Goal: Task Accomplishment & Management: Use online tool/utility

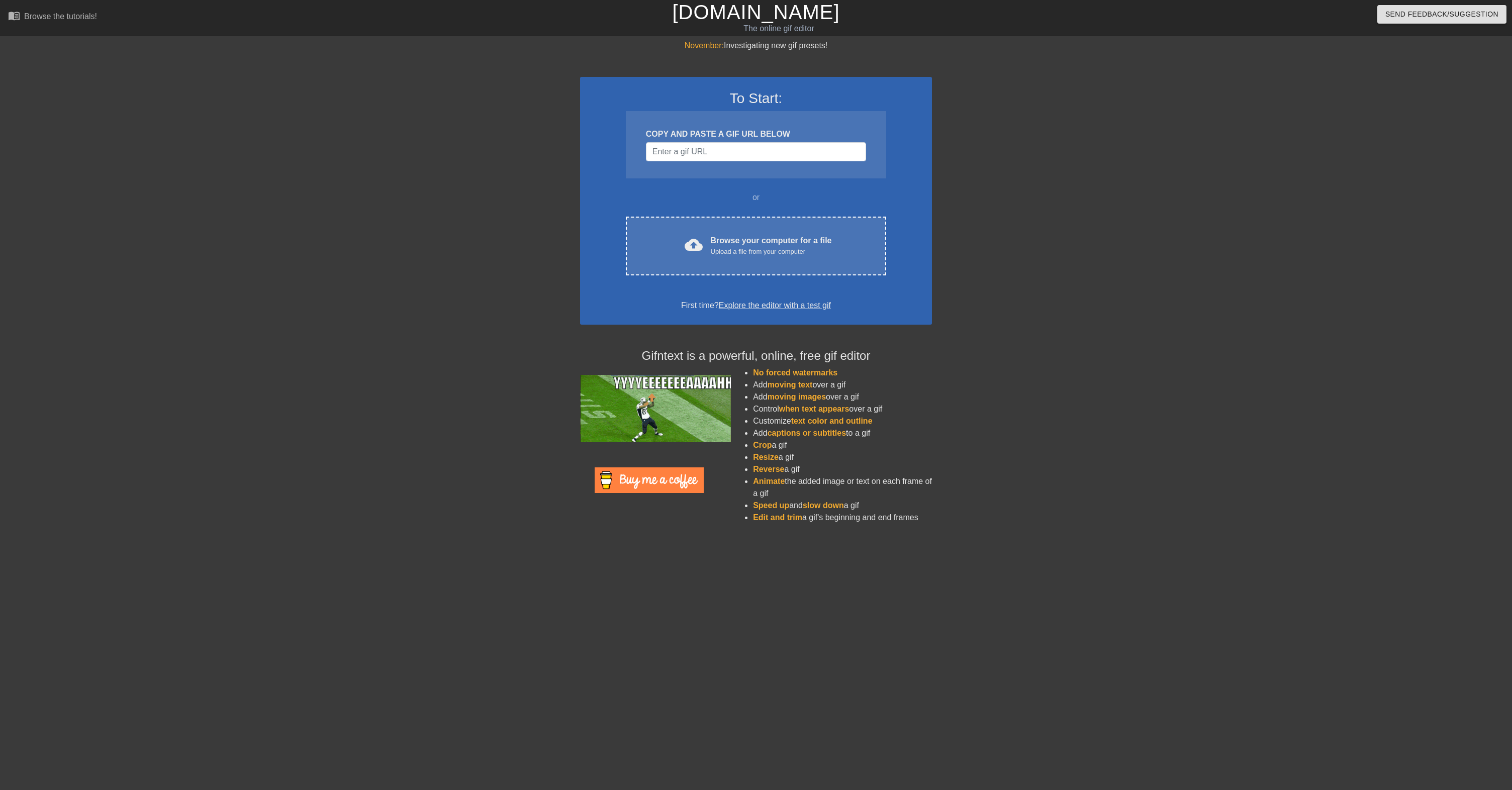
click at [227, 532] on html "menu_book Browse the tutorials! [DOMAIN_NAME] The online gif editor Send Feedba…" at bounding box center [756, 268] width 1512 height 536
click at [681, 149] on input "Username" at bounding box center [755, 151] width 220 height 19
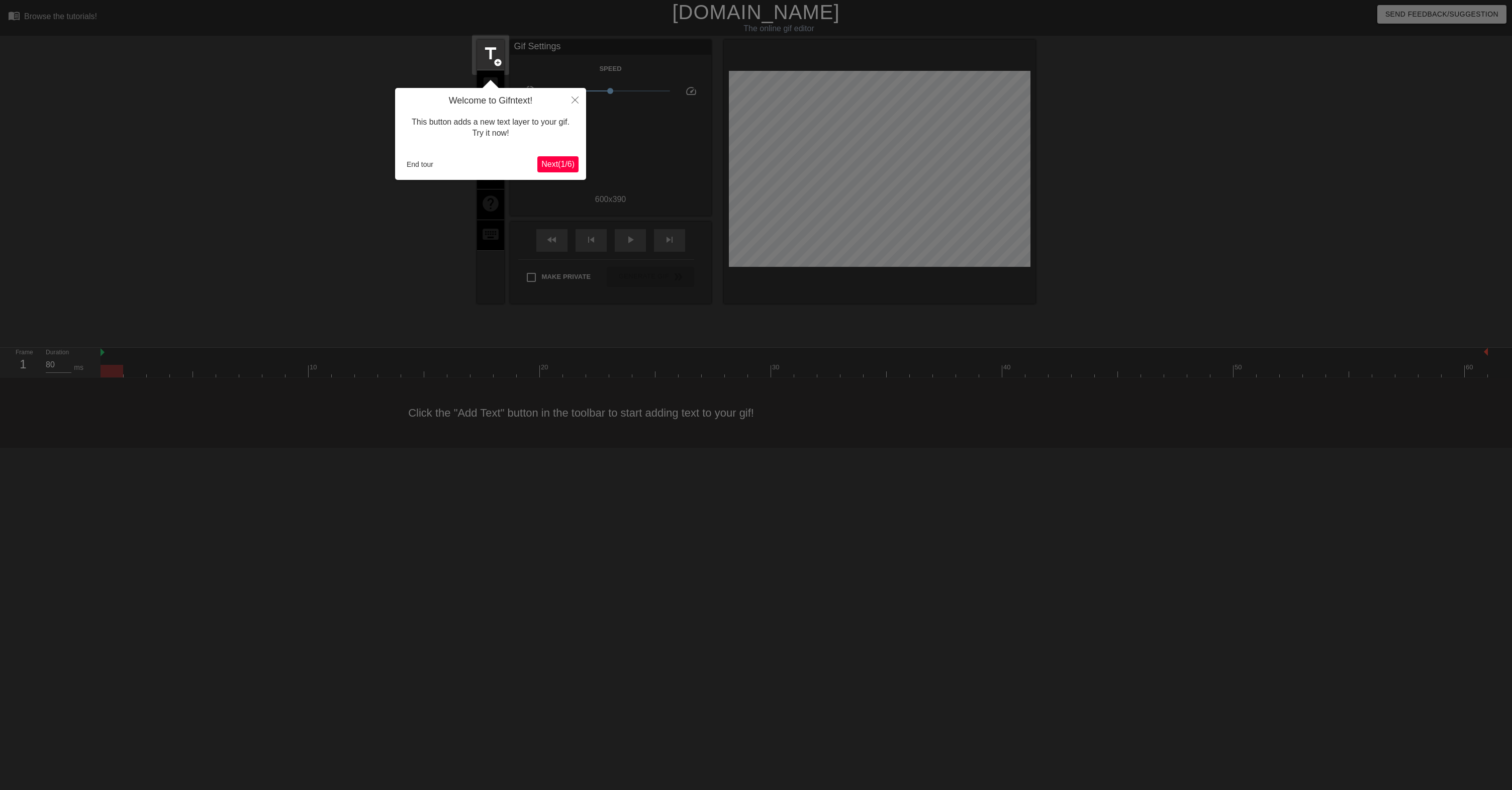
click at [549, 164] on span "Next ( 1 / 6 )" at bounding box center [558, 164] width 33 height 9
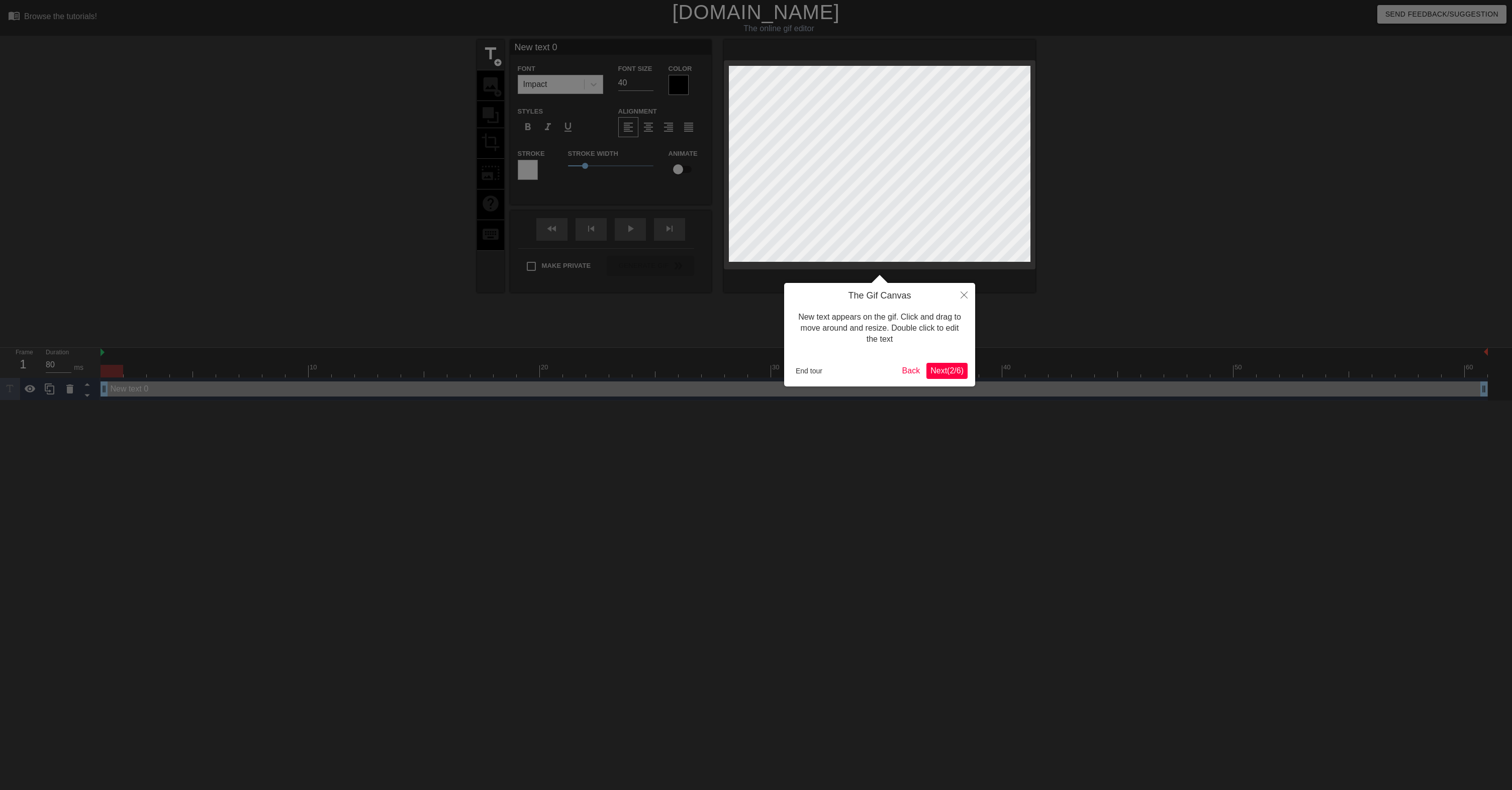
click at [954, 371] on span "Next ( 2 / 6 )" at bounding box center [947, 370] width 33 height 9
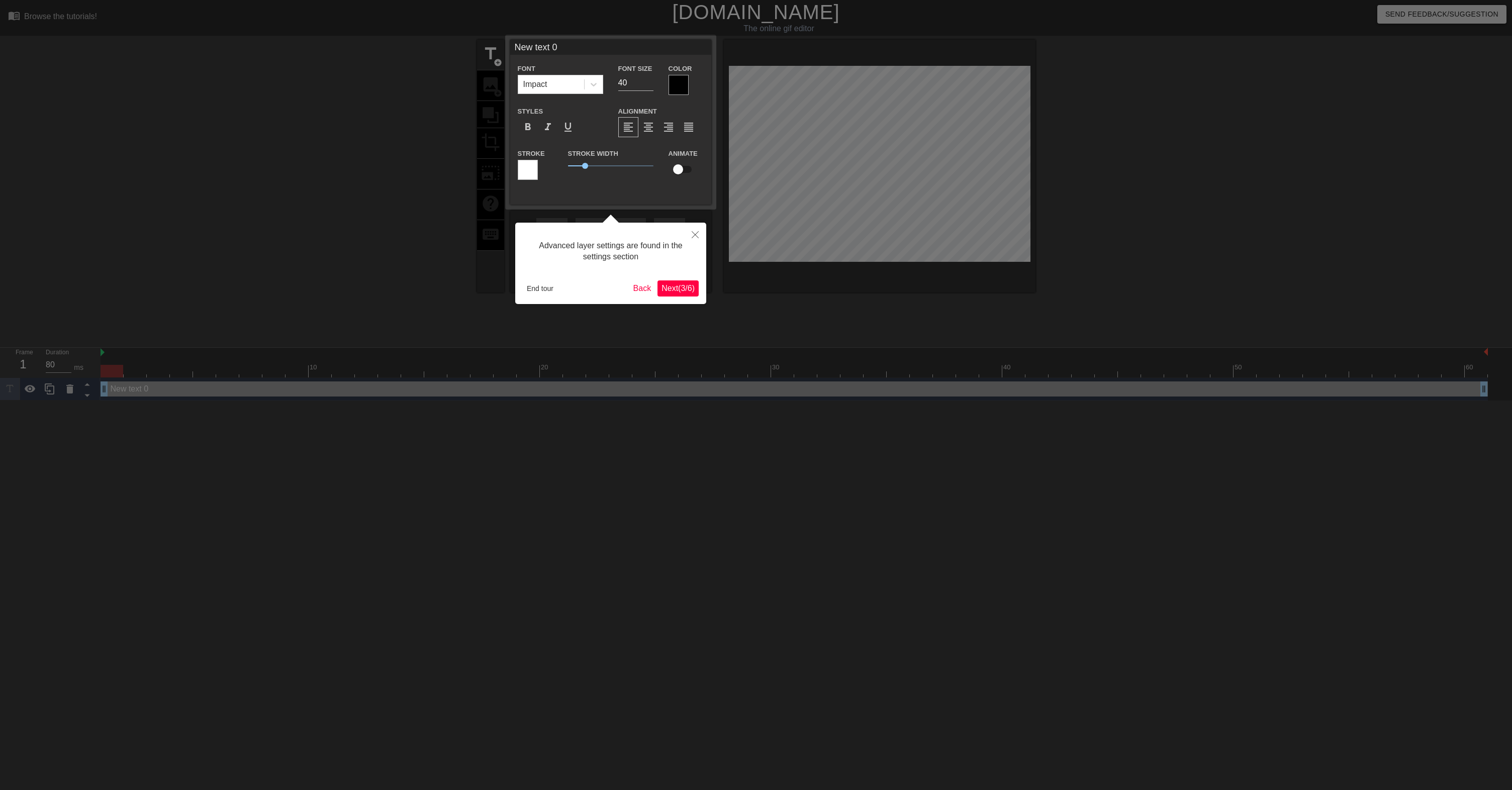
click at [695, 236] on icon "Close" at bounding box center [695, 235] width 7 height 7
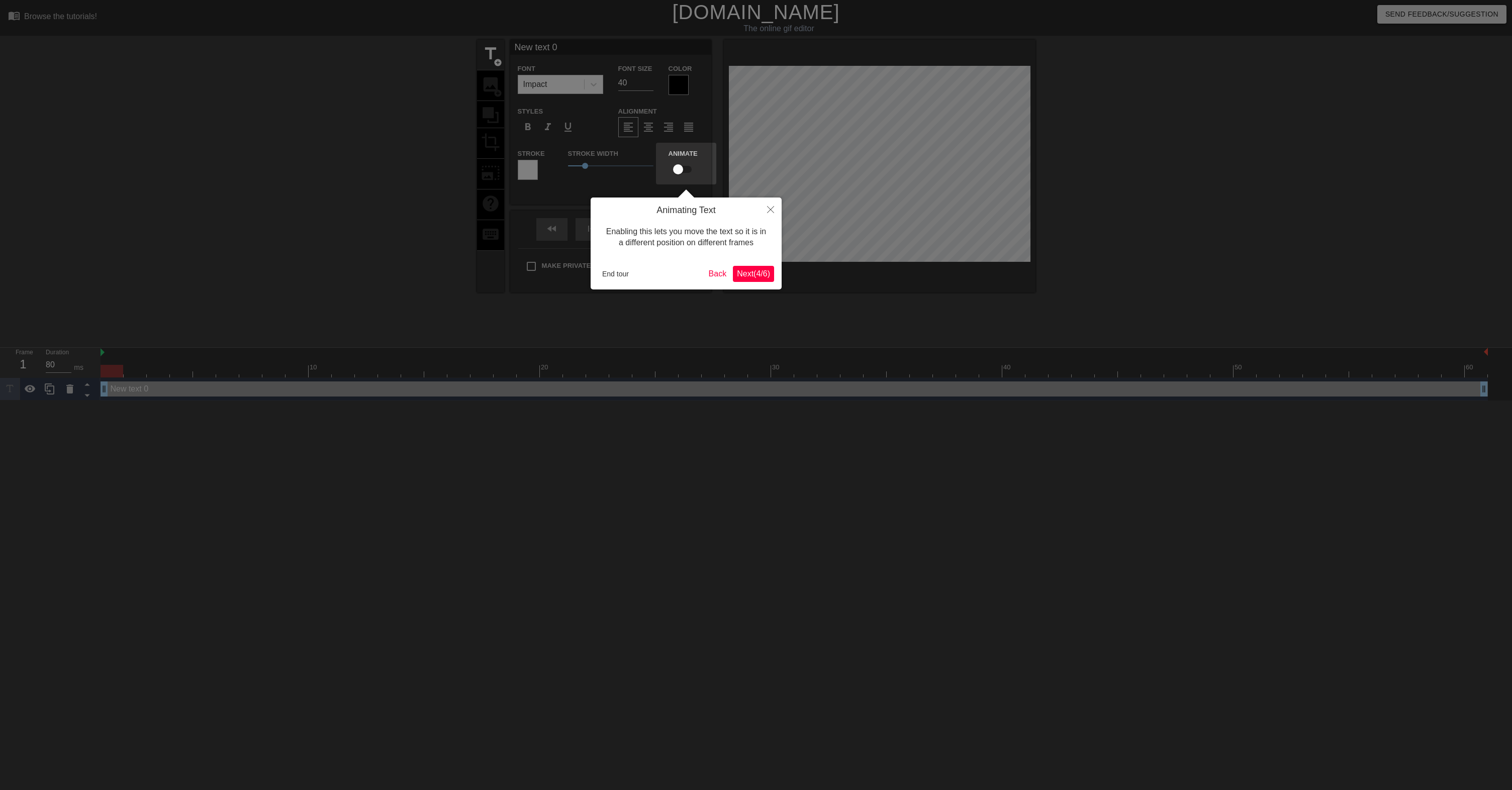
click at [766, 283] on div "Animating Text Enabling this lets you move the text so it is in a different pos…" at bounding box center [686, 244] width 191 height 92
click at [758, 278] on button "Next ( 4 / 6 )" at bounding box center [754, 274] width 41 height 16
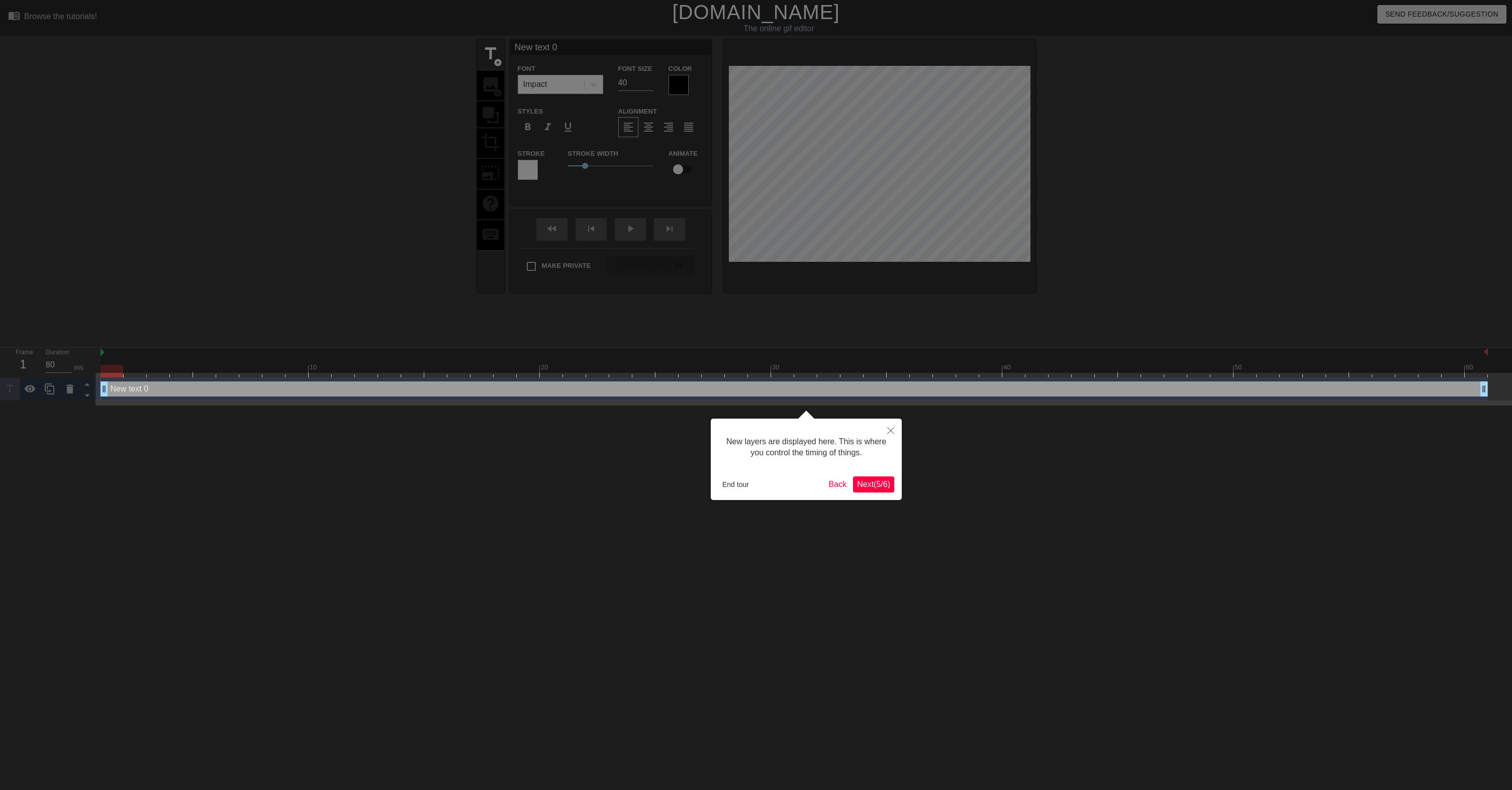
click at [868, 481] on span "Next ( 5 / 6 )" at bounding box center [873, 484] width 33 height 9
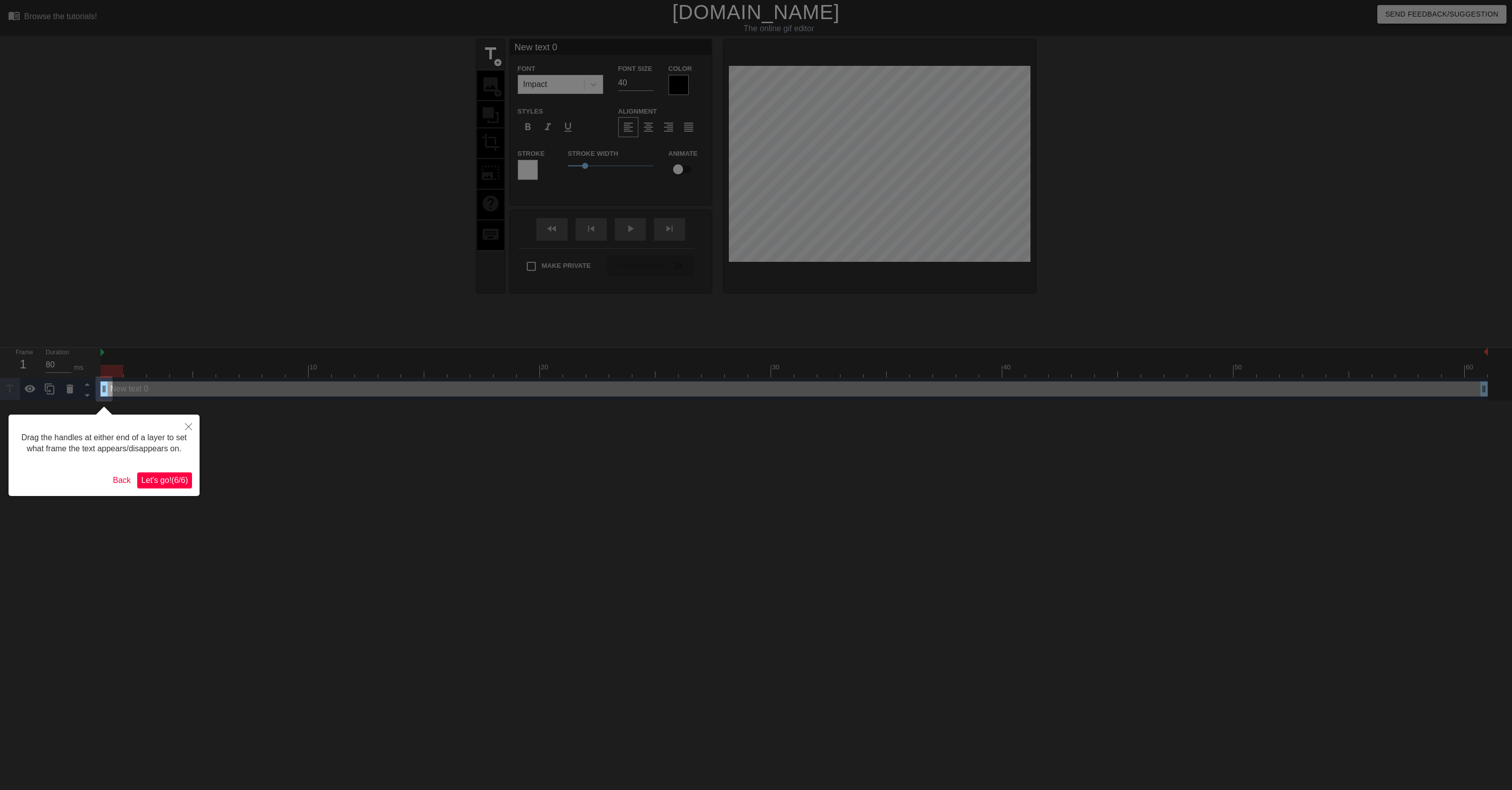
click at [175, 485] on span "Let's go! ( 6 / 6 )" at bounding box center [165, 480] width 47 height 9
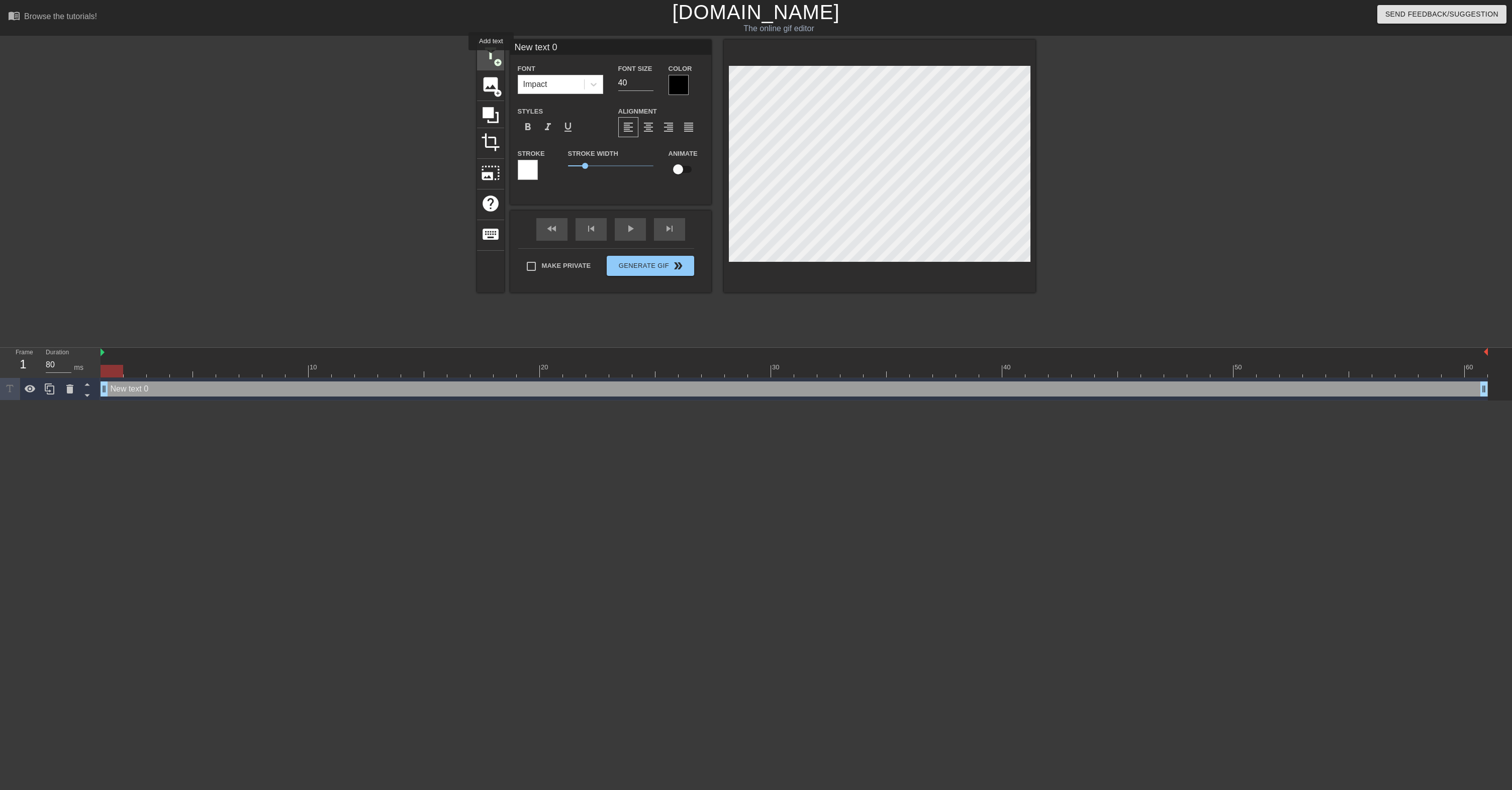
click at [492, 58] on span "title" at bounding box center [491, 53] width 19 height 19
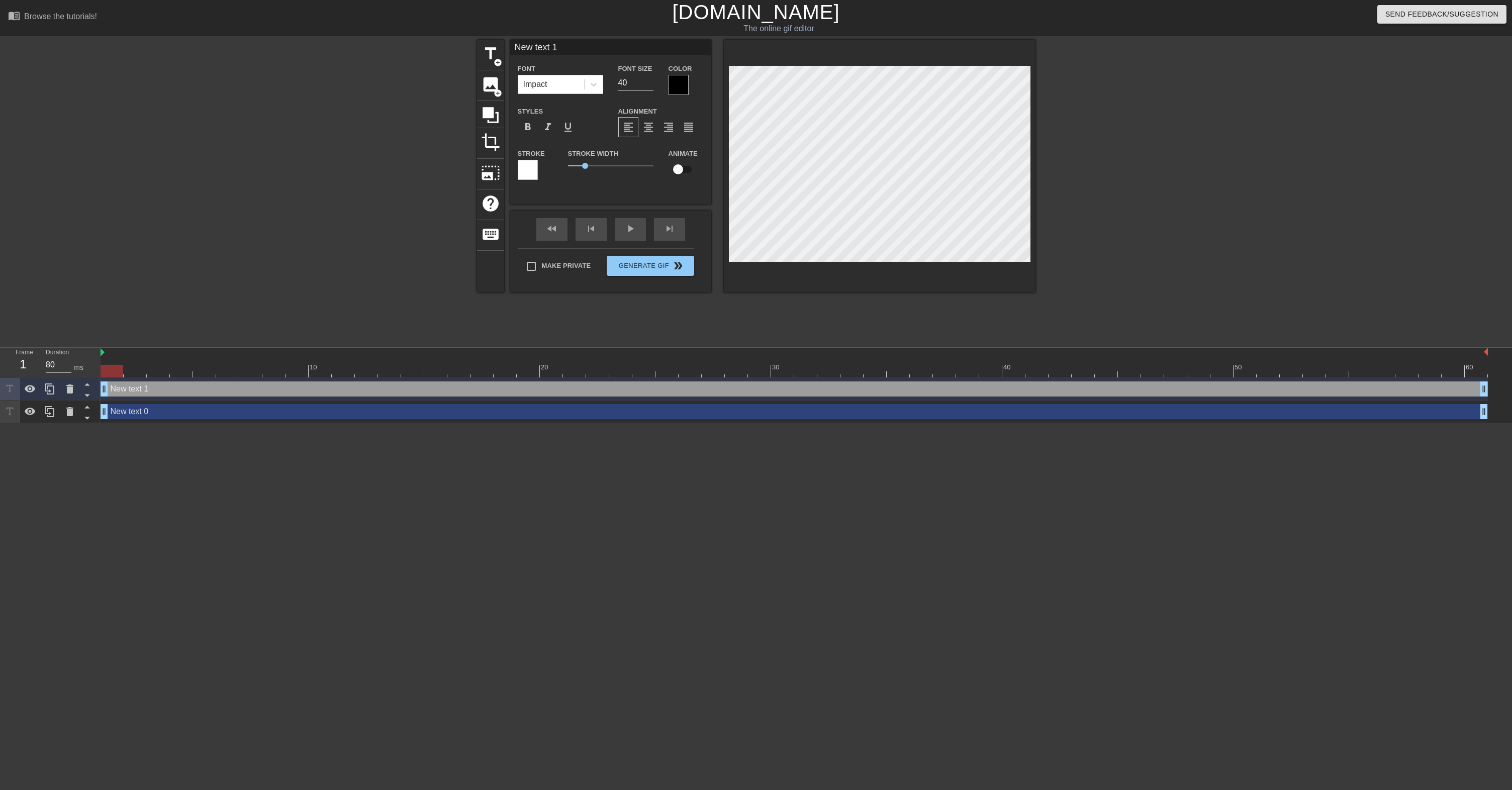
type input "a"
type textarea "a"
type input "ax"
type textarea "ax"
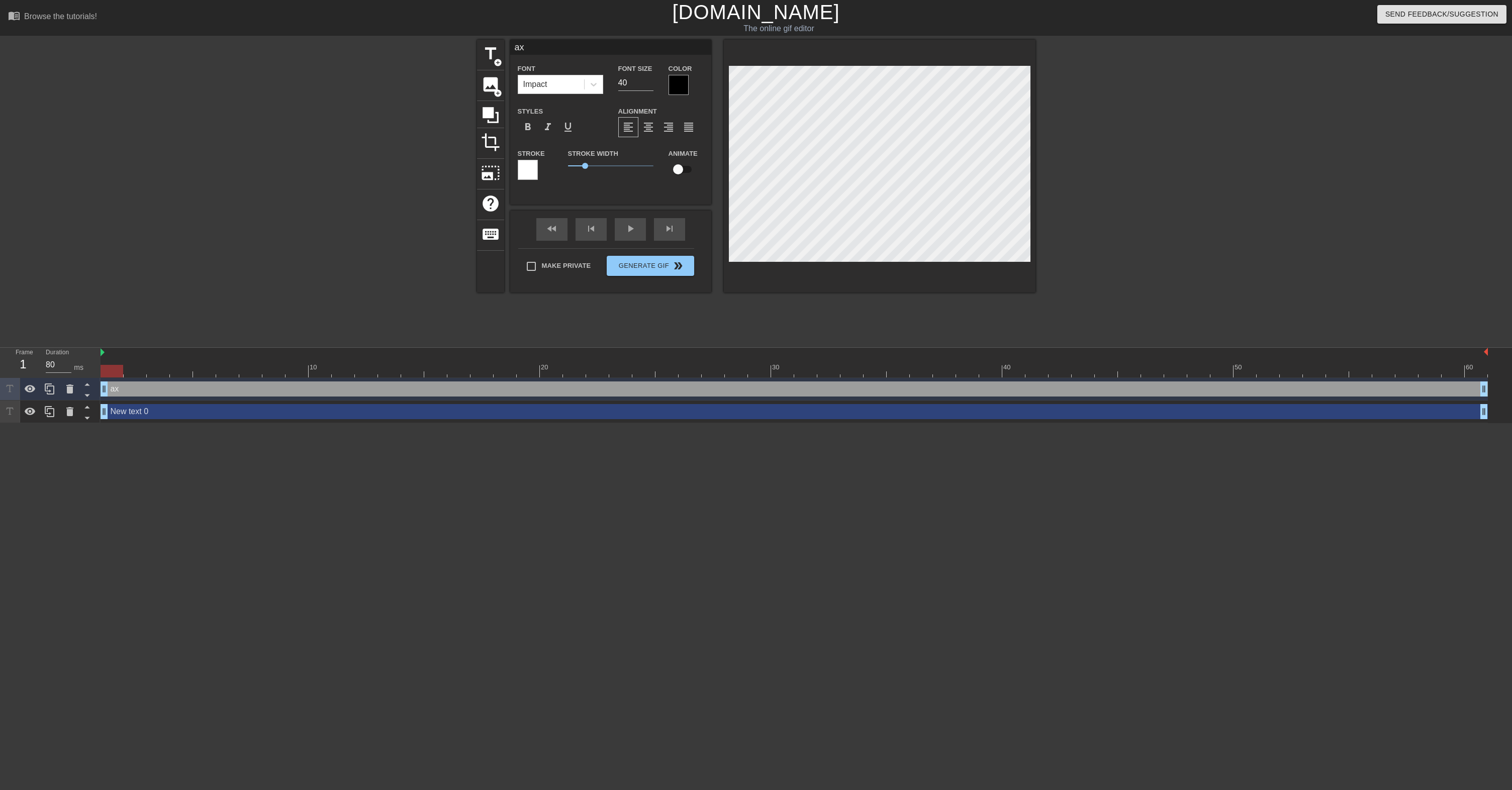
type input "axe"
type textarea "axe"
type input "New text 0"
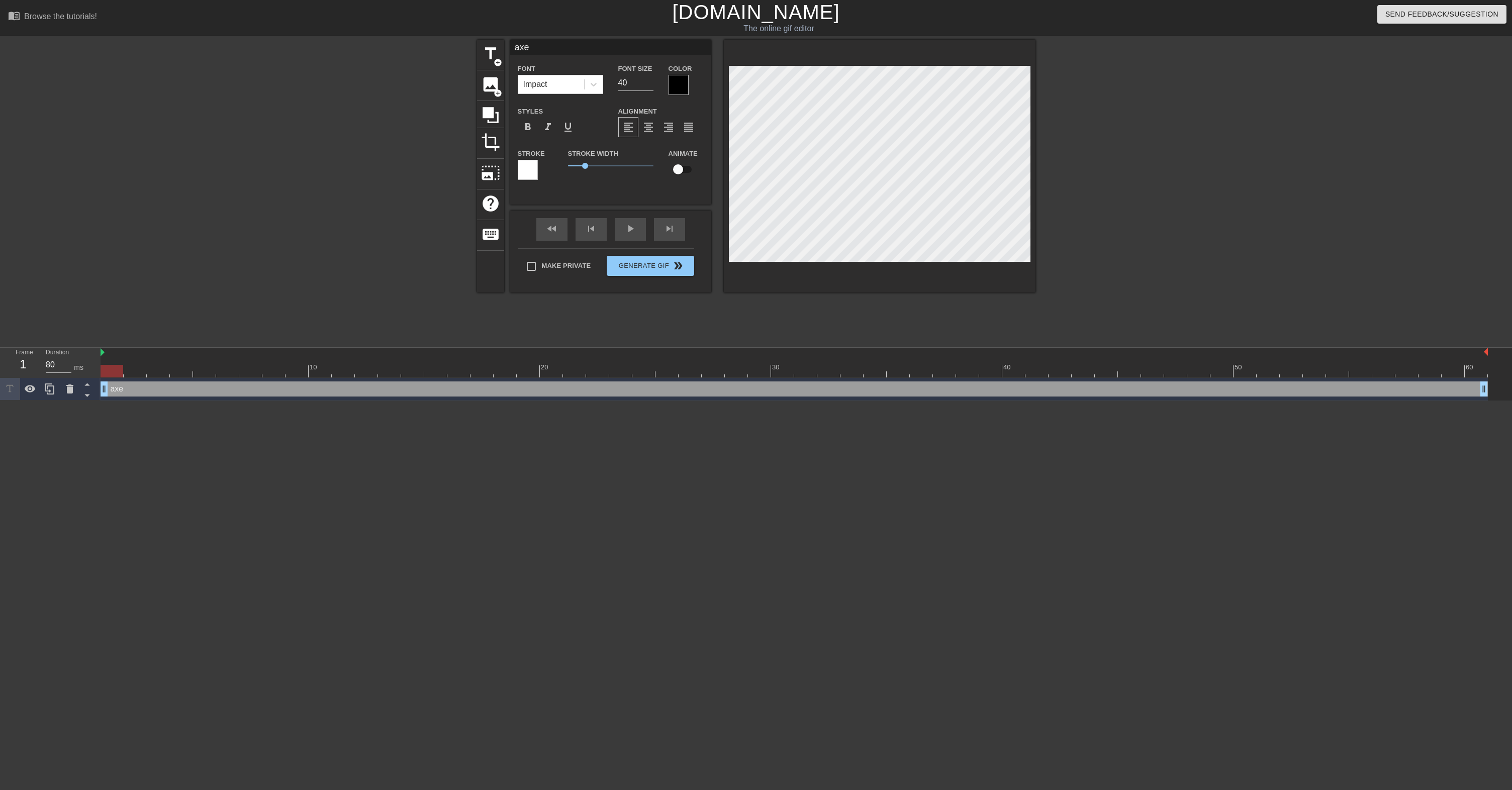
click at [1038, 335] on div "title add_circle image add_circle crop photo_size_select_large help keyboard ax…" at bounding box center [756, 191] width 1512 height 302
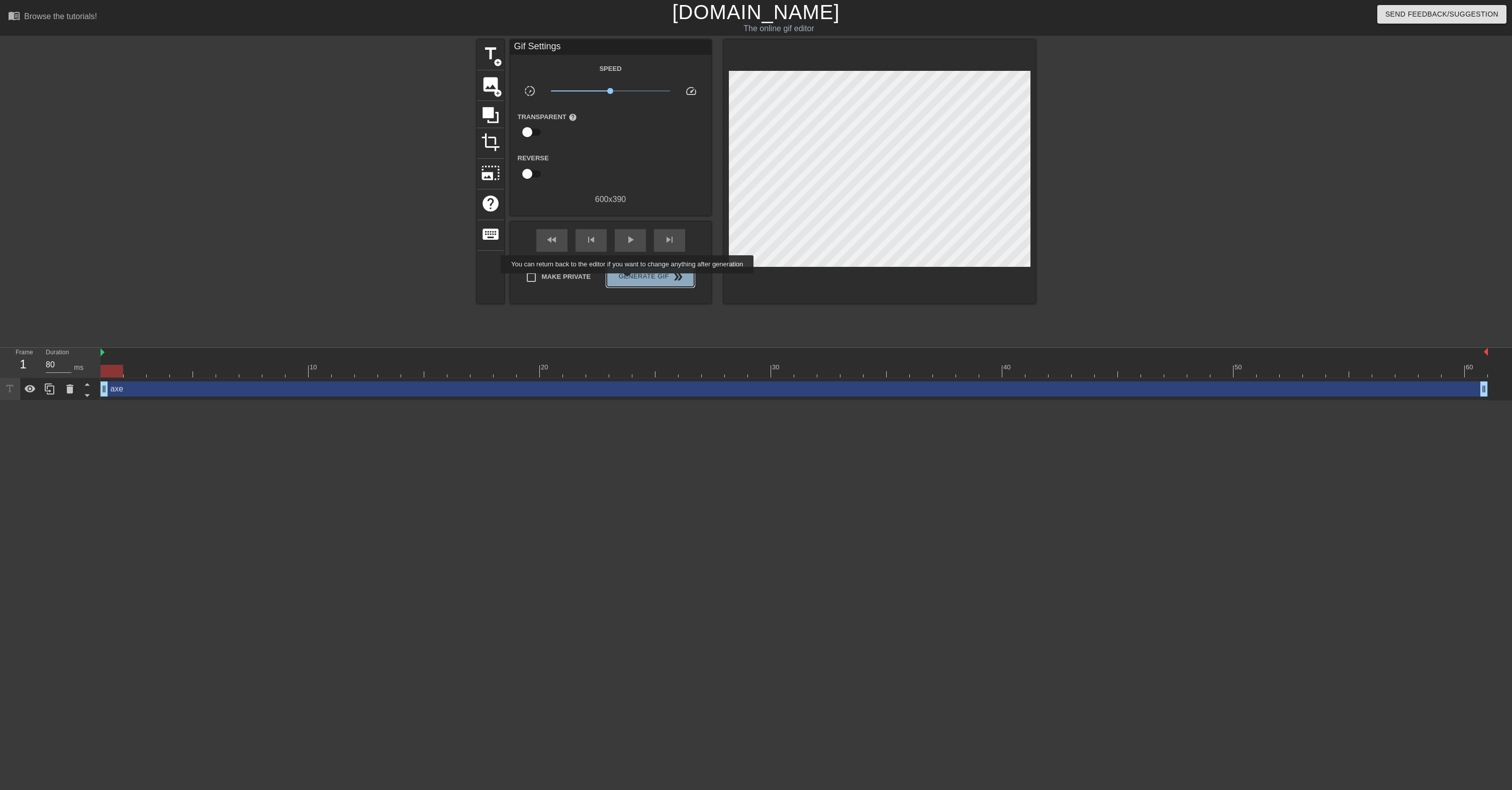
click at [634, 281] on span "Generate Gif double_arrow" at bounding box center [650, 277] width 79 height 12
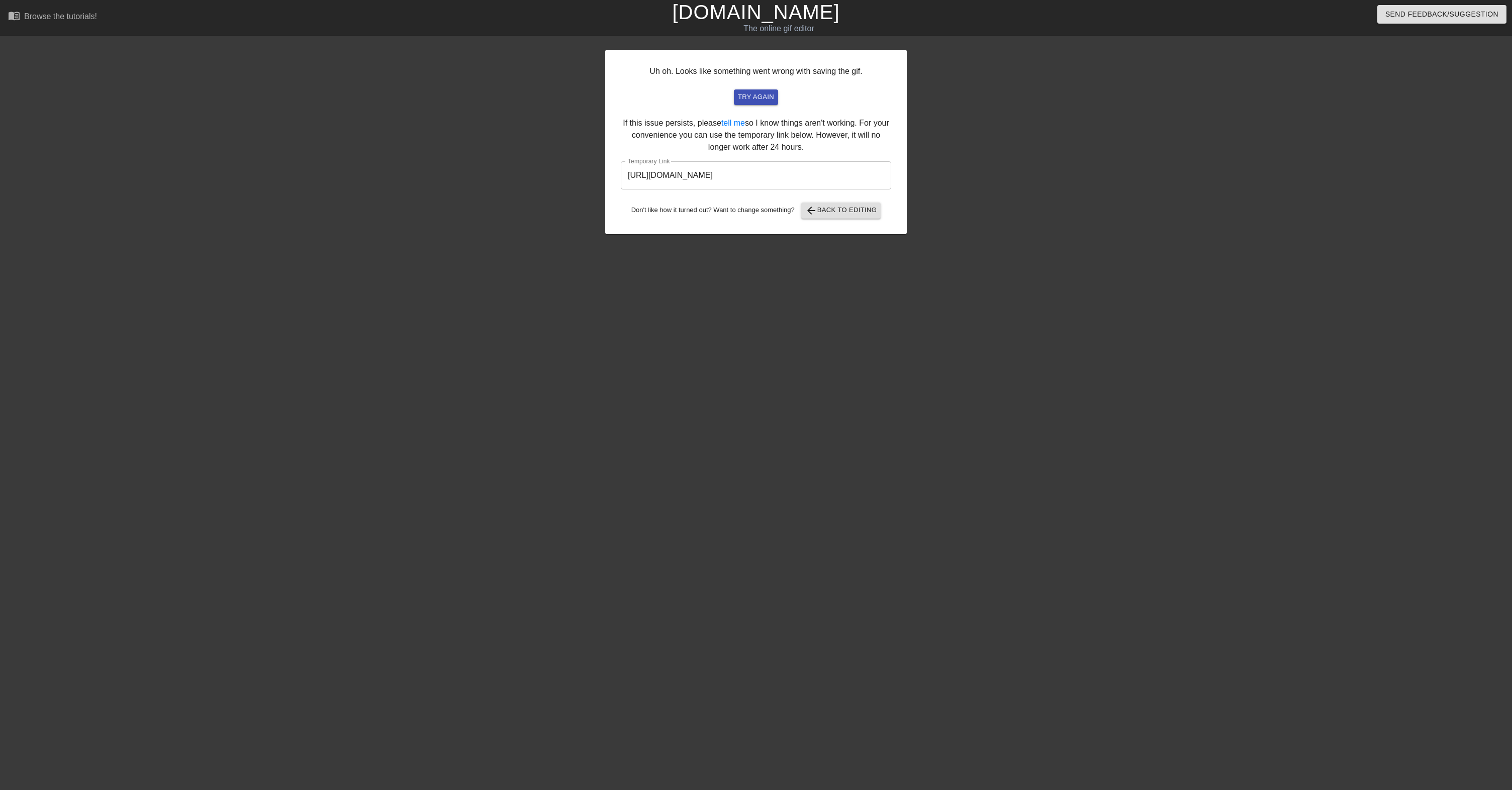
click at [827, 166] on input "[URL][DOMAIN_NAME]" at bounding box center [756, 175] width 271 height 28
click at [828, 167] on input "[URL][DOMAIN_NAME]" at bounding box center [756, 175] width 271 height 28
click at [845, 206] on span "arrow_back Back to Editing" at bounding box center [841, 211] width 72 height 12
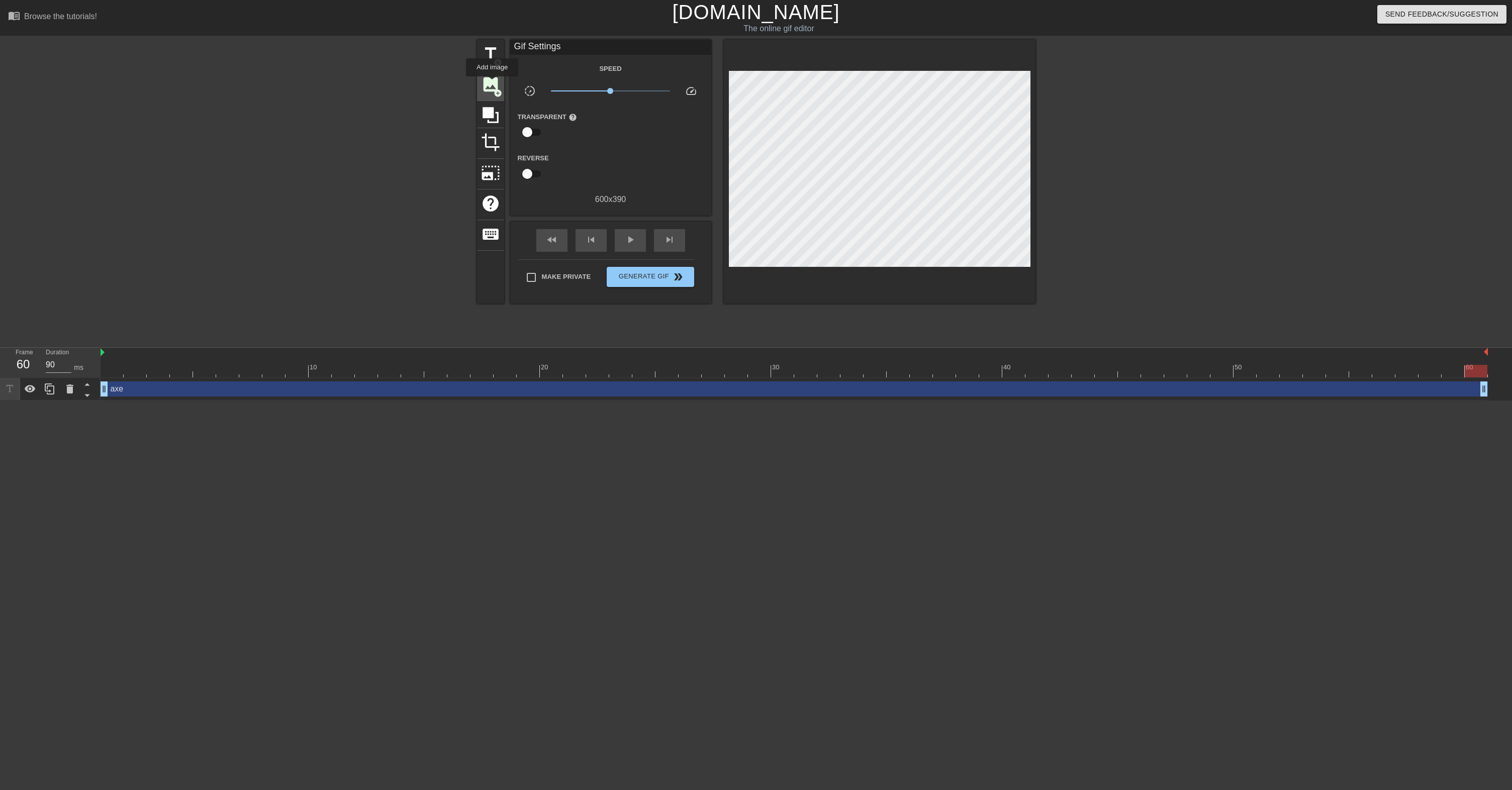
click at [492, 83] on span "image" at bounding box center [491, 85] width 19 height 19
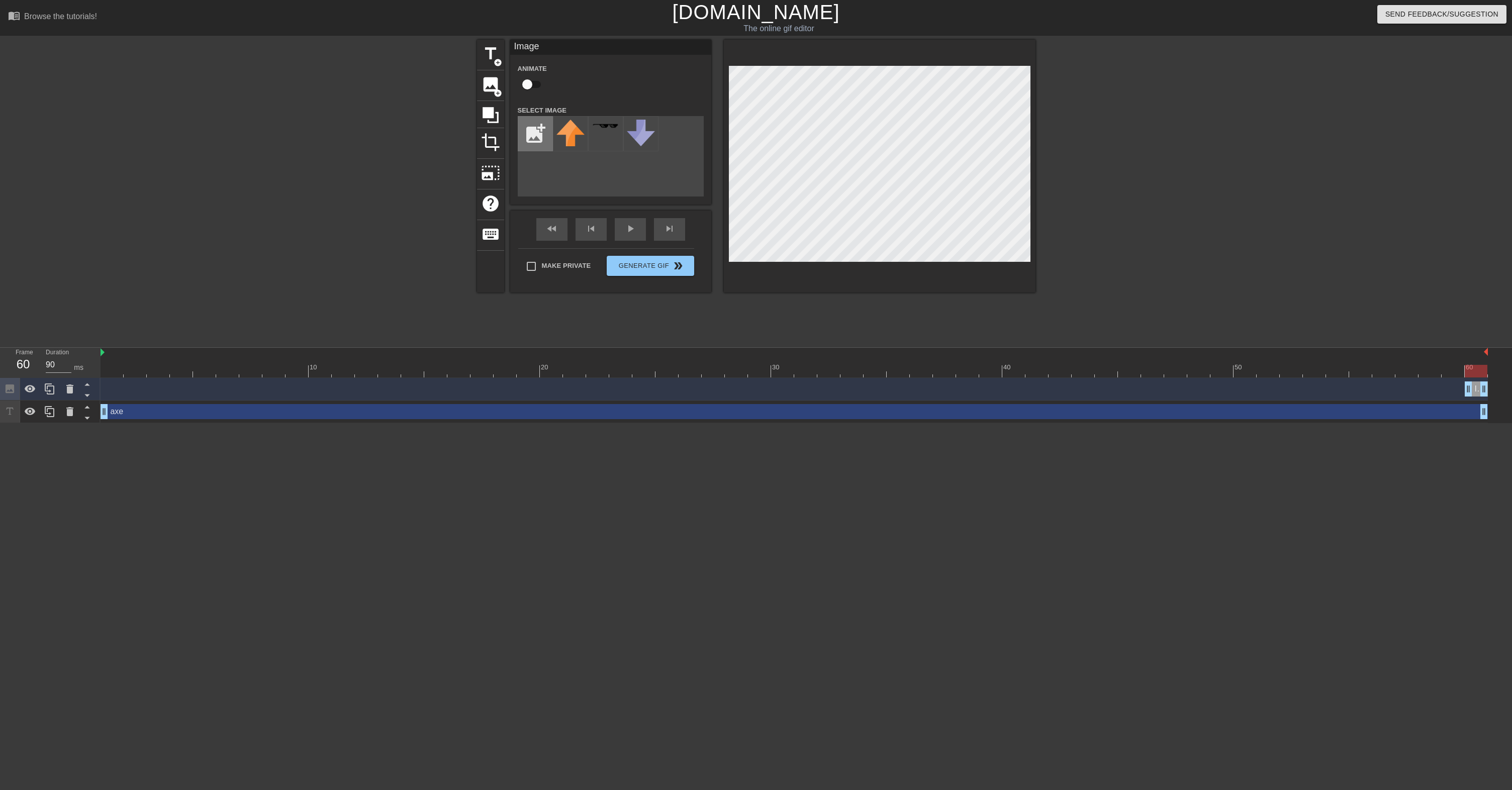
click at [541, 139] on input "file" at bounding box center [535, 134] width 34 height 34
type input "C:\fakepath\131236-ax-medieval-download-hd.png"
click at [566, 146] on img at bounding box center [571, 134] width 28 height 28
click at [1044, 197] on div "title add_circle image add_circle crop photo_size_select_large help keyboard Im…" at bounding box center [756, 191] width 1512 height 302
click at [1109, 76] on div "title add_circle image add_circle crop photo_size_select_large help keyboard Im…" at bounding box center [756, 191] width 1512 height 302
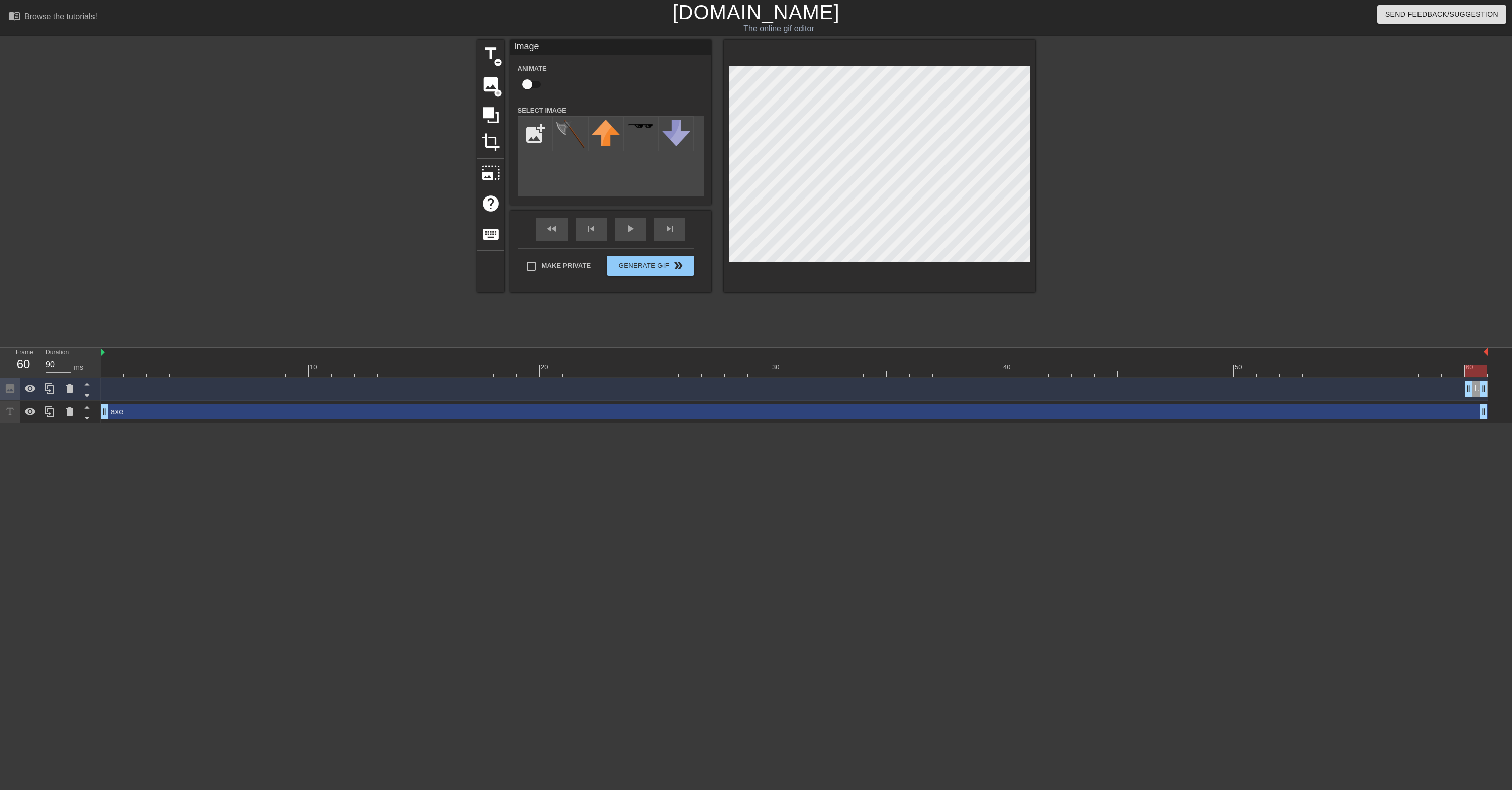
click at [997, 268] on div at bounding box center [879, 166] width 312 height 253
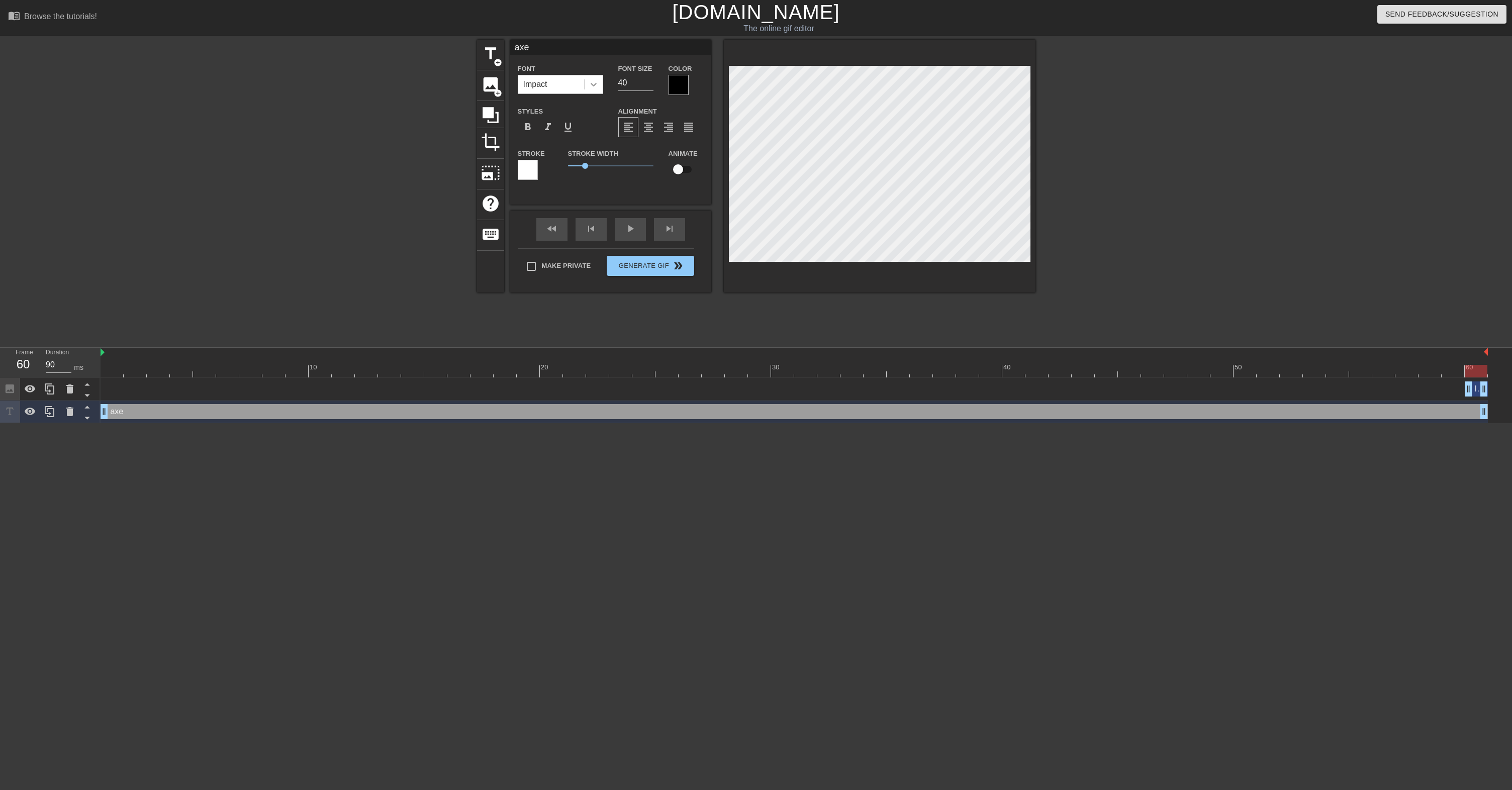
click at [596, 83] on icon at bounding box center [593, 84] width 10 height 10
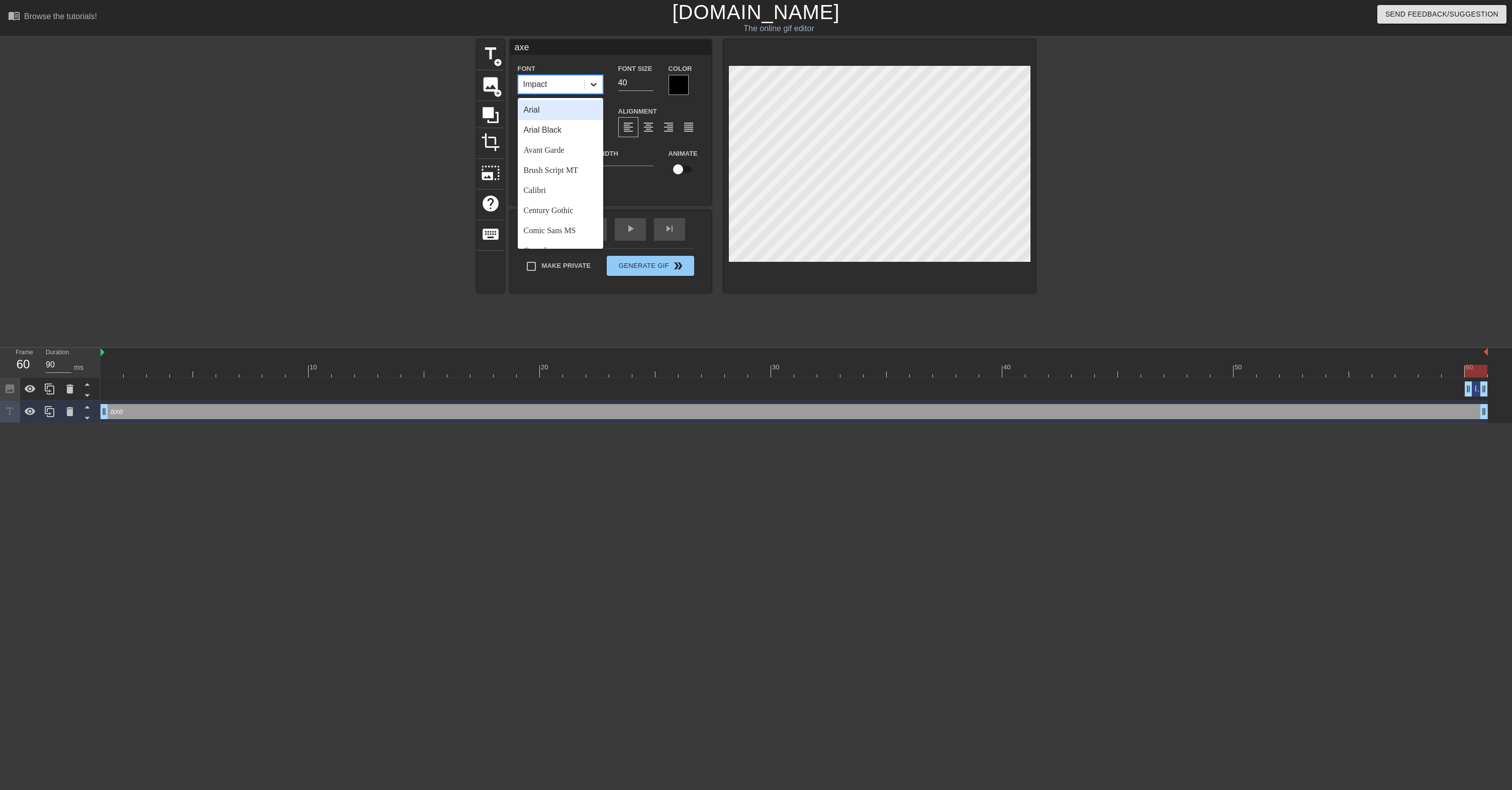
click at [596, 83] on icon at bounding box center [593, 84] width 10 height 10
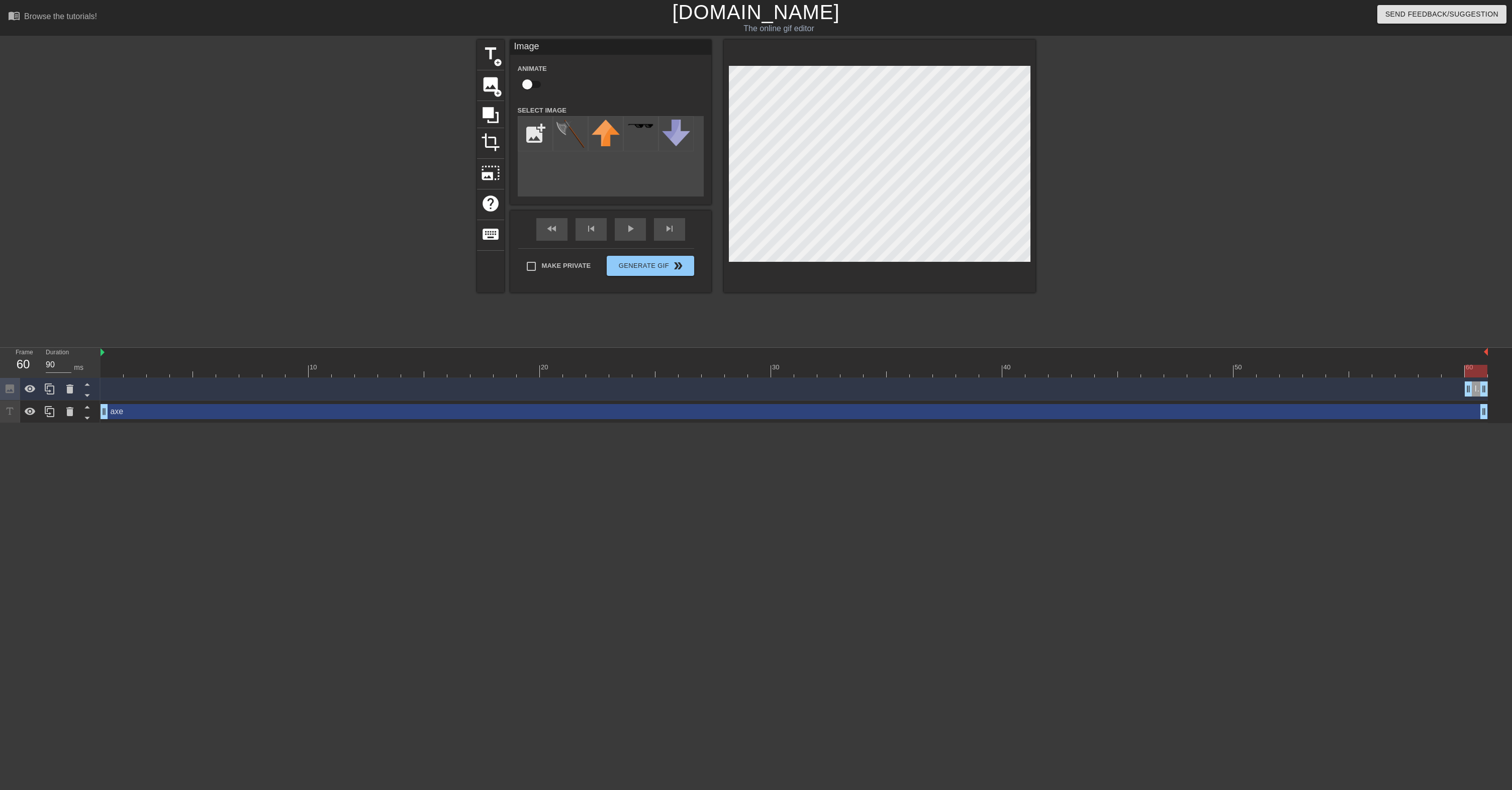
click at [1034, 227] on div at bounding box center [879, 166] width 312 height 253
click at [1100, 319] on div at bounding box center [1123, 191] width 151 height 302
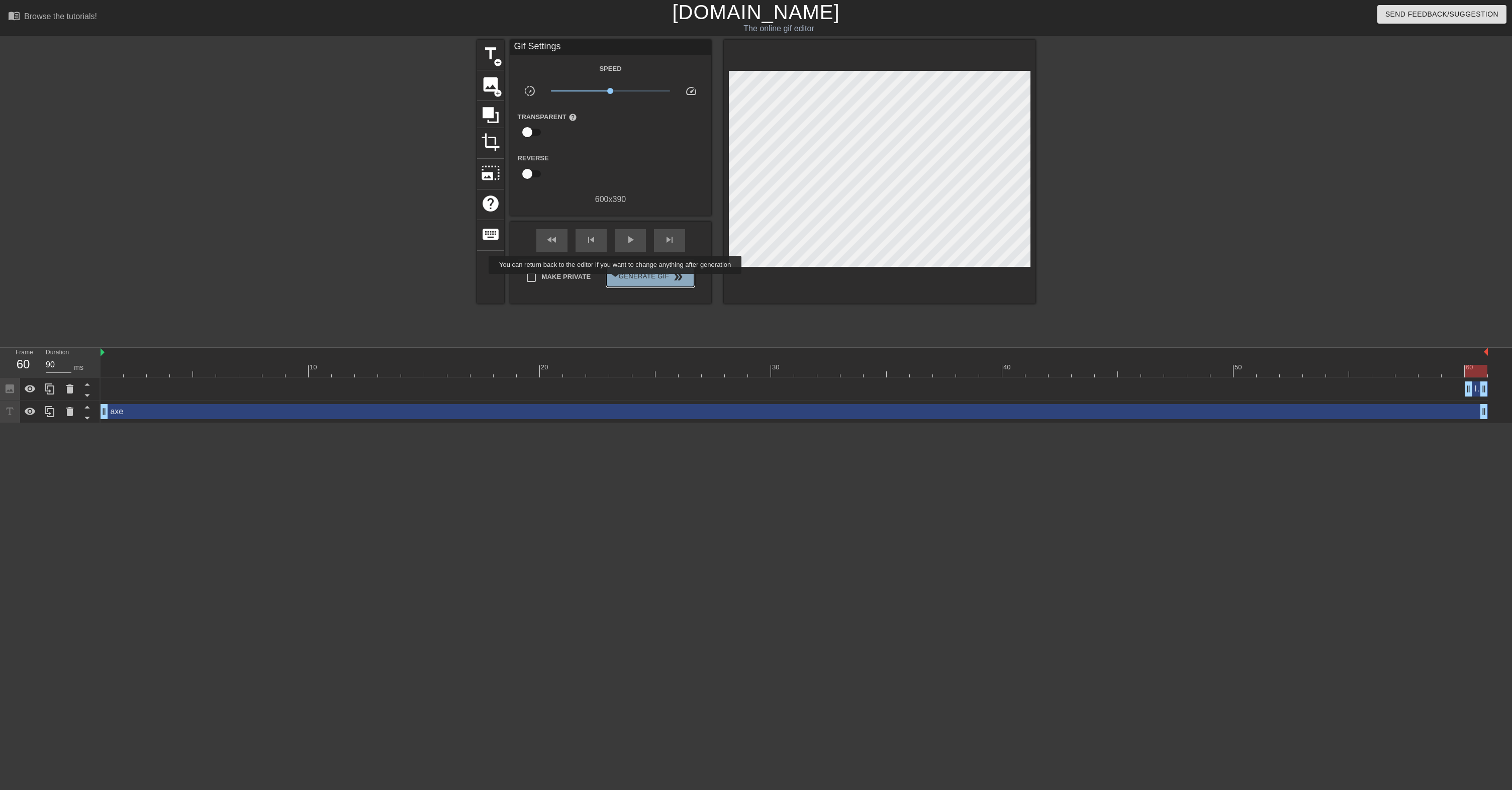
click at [622, 281] on span "Generate Gif double_arrow" at bounding box center [650, 277] width 79 height 12
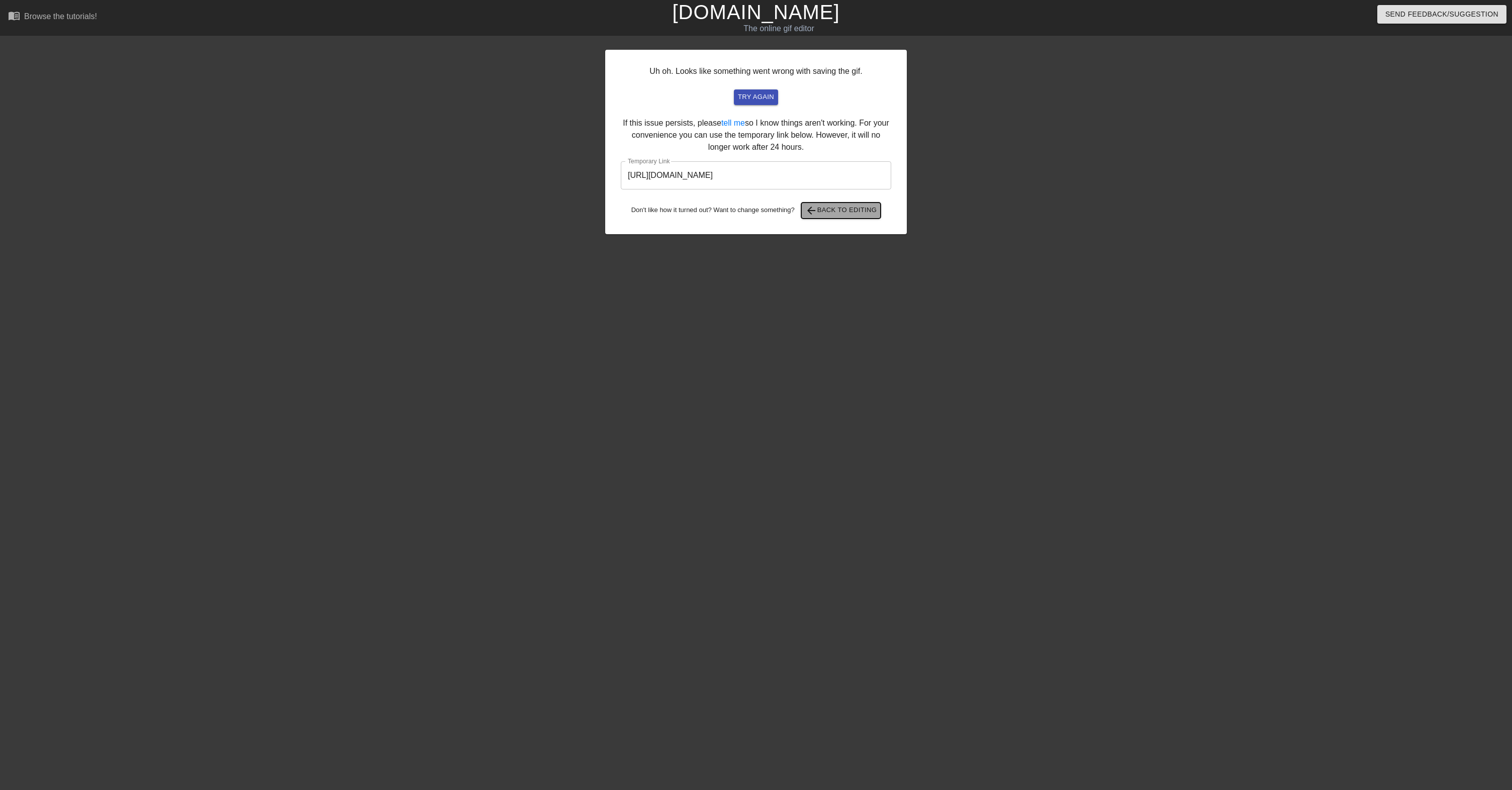
click at [845, 215] on span "arrow_back Back to Editing" at bounding box center [841, 211] width 72 height 12
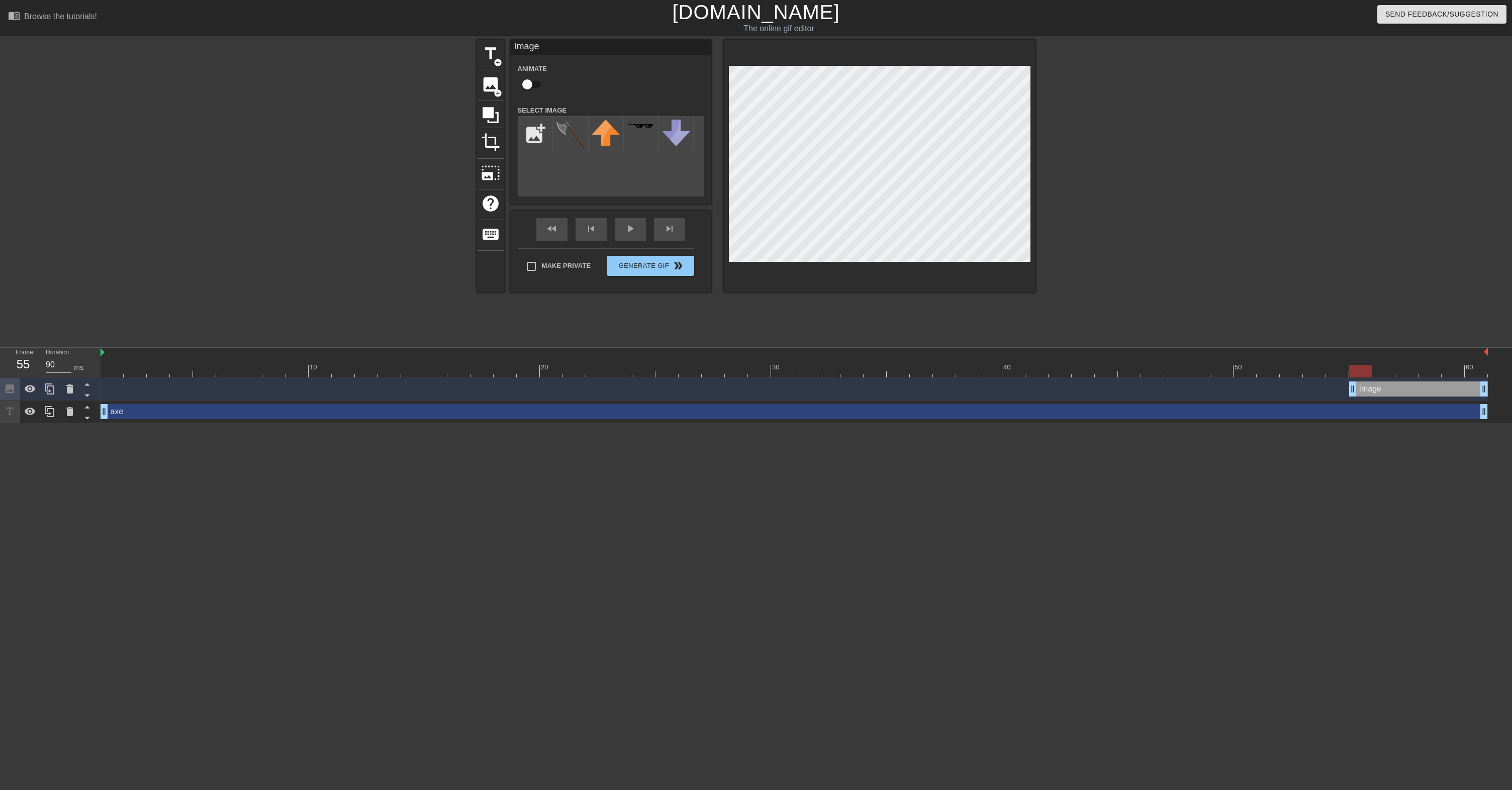
type input "80"
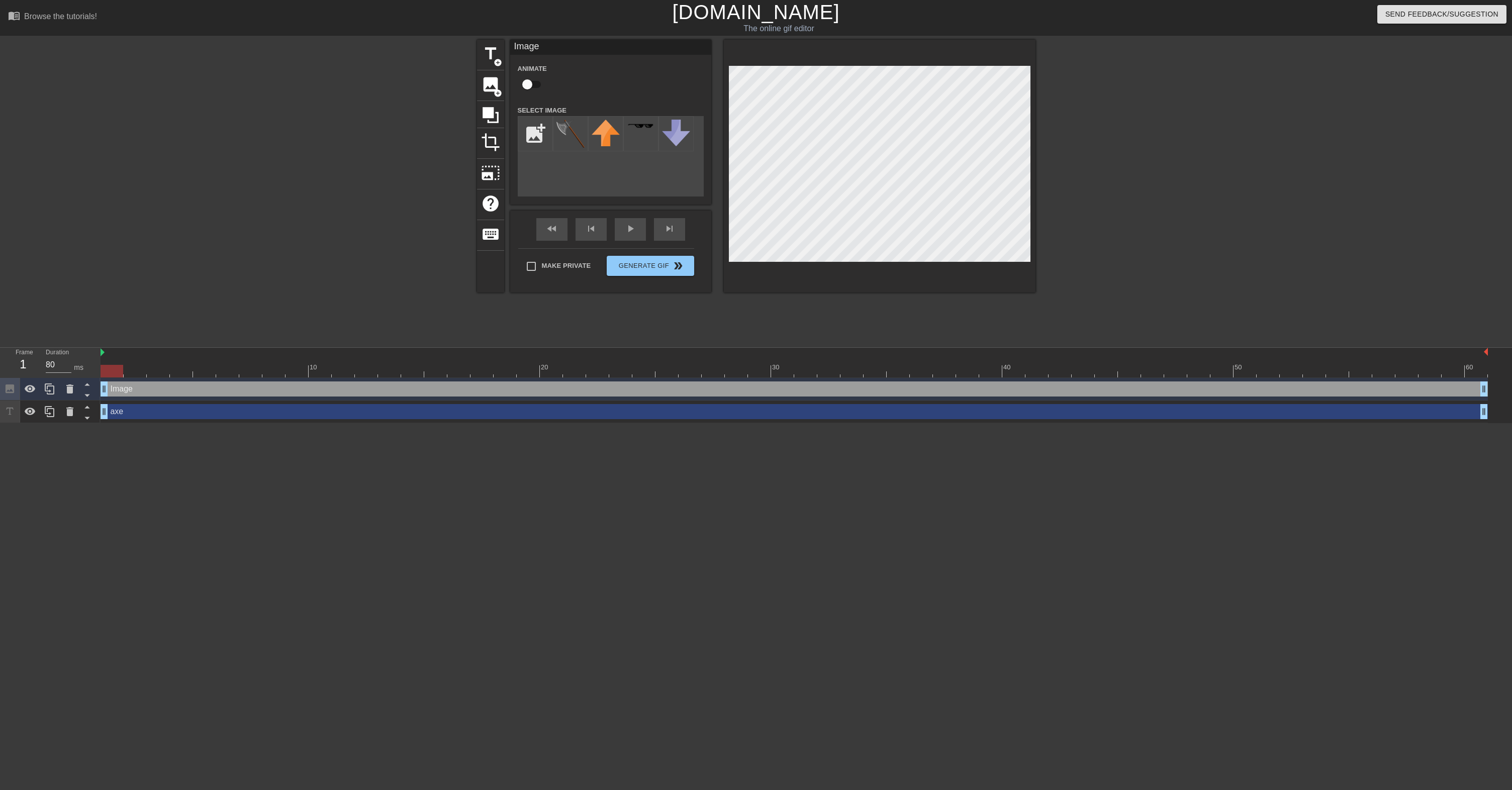
drag, startPoint x: 1470, startPoint y: 387, endPoint x: -245, endPoint y: 366, distance: 1715.1
click at [0, 366] on html "menu_book Browse the tutorials! [DOMAIN_NAME] The online gif editor Send Feedba…" at bounding box center [756, 211] width 1512 height 423
click at [554, 164] on div "add_photo_alternate" at bounding box center [610, 156] width 186 height 80
click at [534, 139] on input "file" at bounding box center [535, 134] width 34 height 34
type input "C:\fakepath\MH-W1125.png"
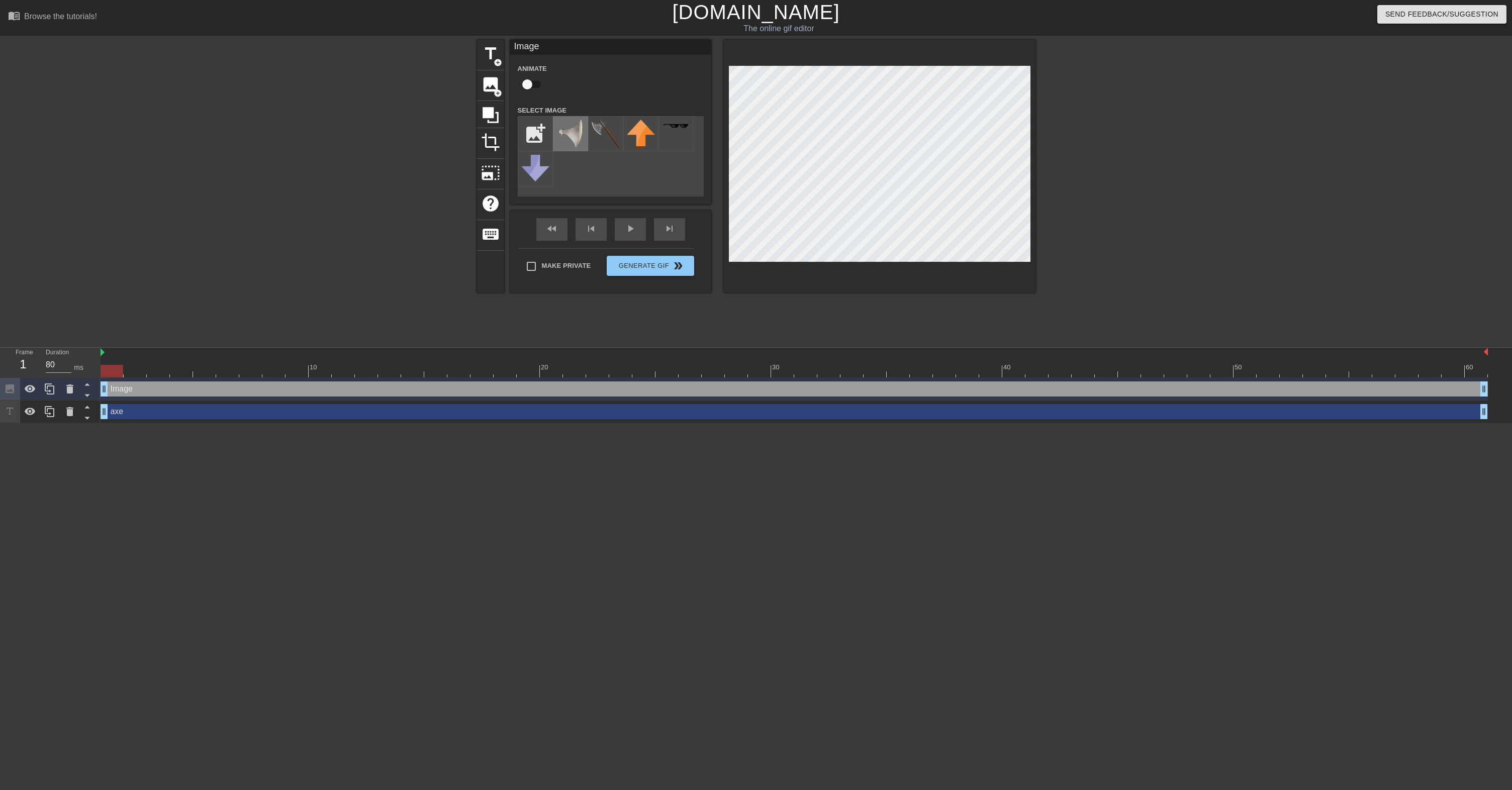
click at [569, 143] on img at bounding box center [571, 134] width 28 height 28
click at [804, 51] on div at bounding box center [879, 166] width 312 height 253
drag, startPoint x: 110, startPoint y: 369, endPoint x: -26, endPoint y: 331, distance: 141.2
click at [0, 331] on html "menu_book Browse the tutorials! [DOMAIN_NAME] The online gif editor Send Feedba…" at bounding box center [756, 211] width 1512 height 423
click at [589, 308] on div "title add_circle image add_circle crop photo_size_select_large help keyboard Im…" at bounding box center [756, 191] width 558 height 302
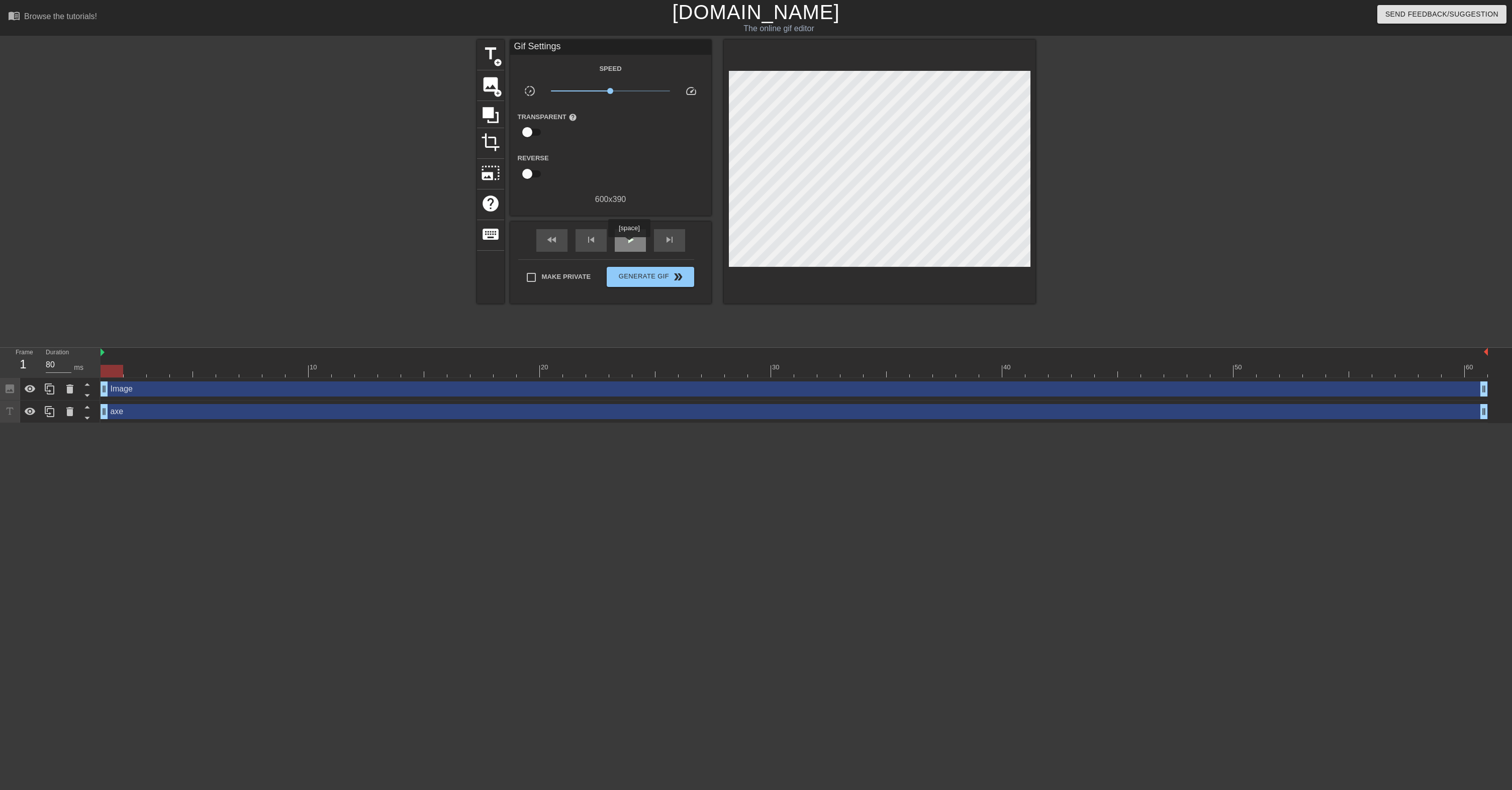
click at [630, 244] on span "play_arrow" at bounding box center [630, 239] width 12 height 12
type input "80"
click at [630, 244] on span "pause" at bounding box center [630, 239] width 12 height 12
click at [565, 275] on span "Make Private" at bounding box center [566, 276] width 49 height 10
click at [542, 275] on input "Make Private" at bounding box center [531, 278] width 21 height 21
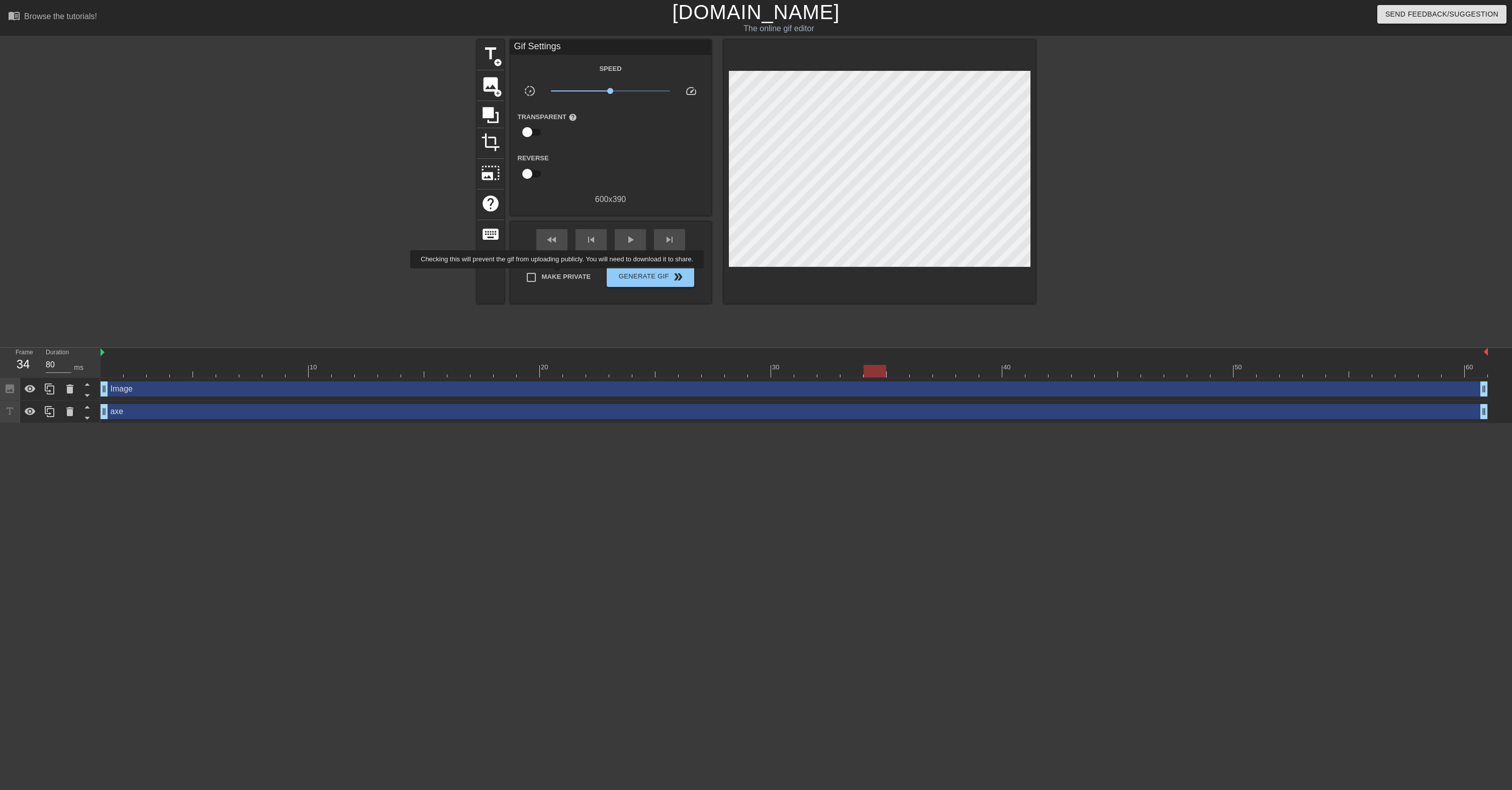
checkbox input "true"
click at [630, 281] on span "Generate Gif double_arrow" at bounding box center [650, 277] width 79 height 12
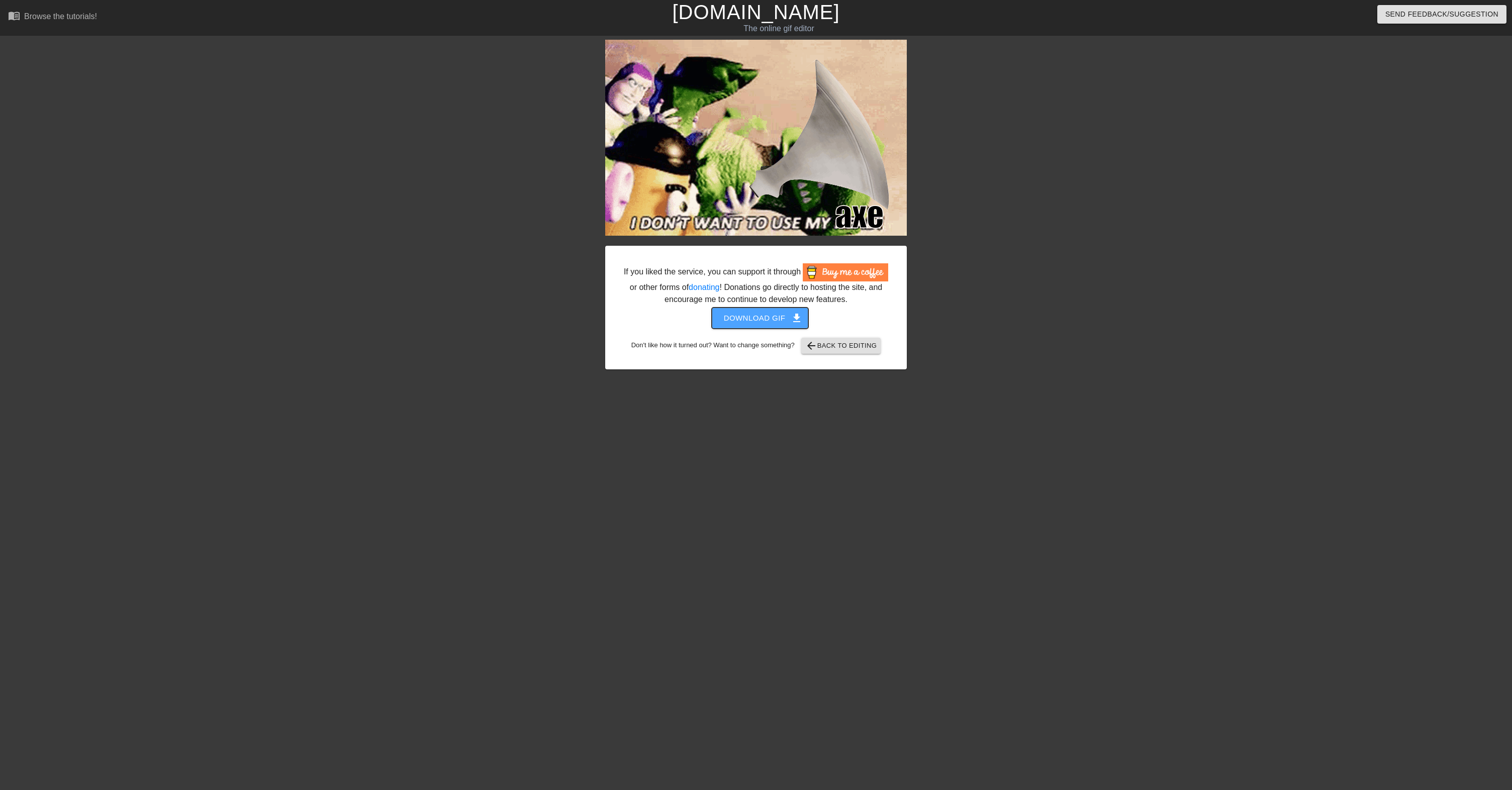
click at [782, 325] on span "Download gif get_app" at bounding box center [760, 318] width 73 height 13
